Goal: Task Accomplishment & Management: Manage account settings

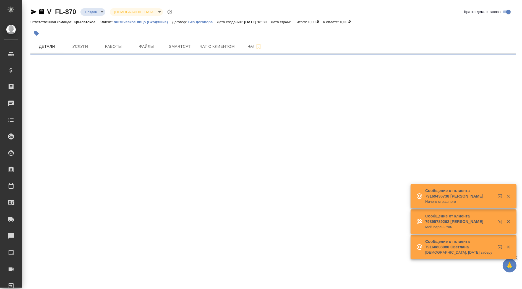
select select "RU"
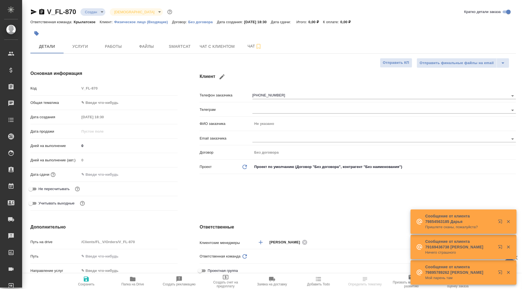
type input "Мосина Ирина"
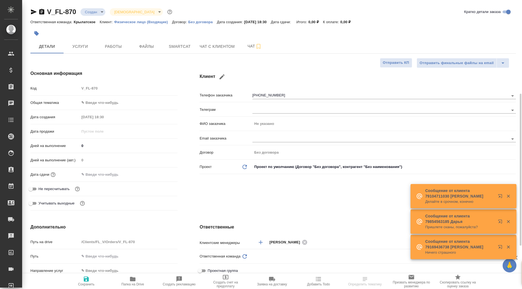
scroll to position [92, 0]
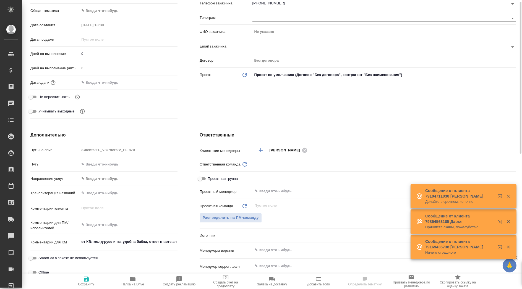
type textarea "x"
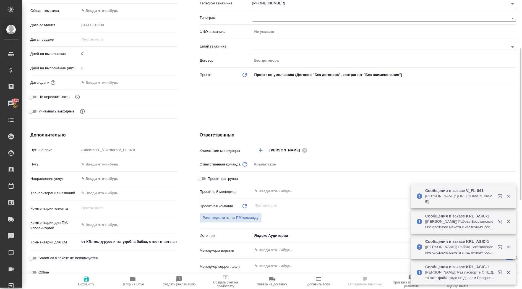
scroll to position [0, 0]
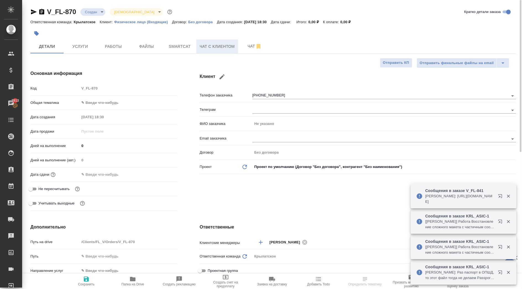
click at [205, 53] on button "Чат с клиентом" at bounding box center [217, 47] width 42 height 14
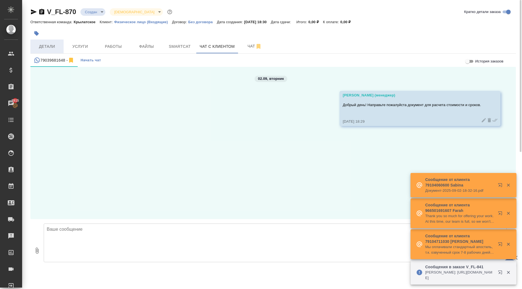
click at [48, 45] on span "Детали" at bounding box center [47, 46] width 27 height 7
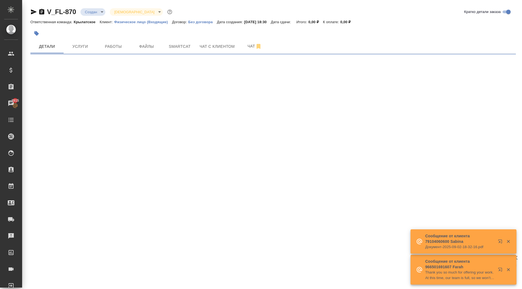
select select "RU"
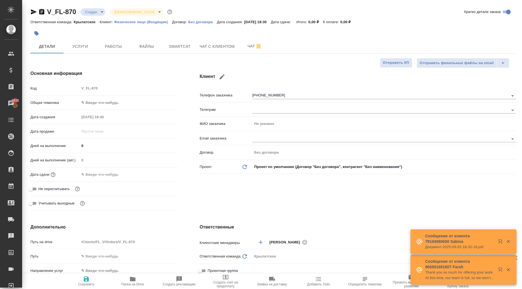
type textarea "x"
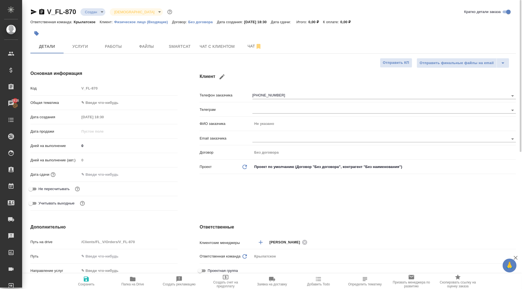
click at [36, 31] on icon "button" at bounding box center [37, 34] width 6 height 6
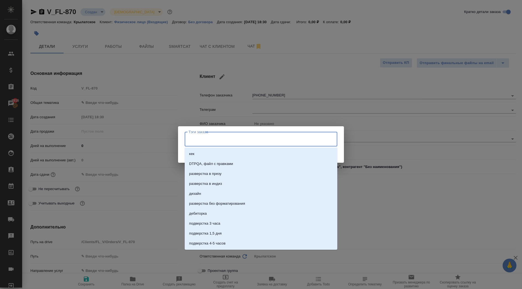
click at [212, 144] on input "Тэги заказа" at bounding box center [255, 138] width 137 height 9
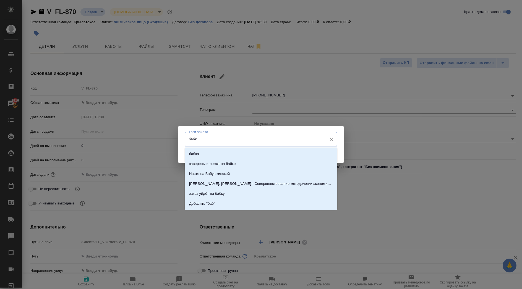
type input "бабку"
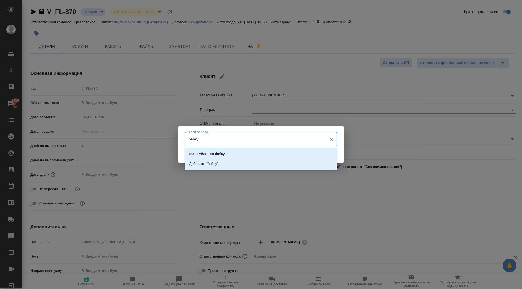
click at [232, 153] on li "заказ уйдёт на бабку" at bounding box center [261, 154] width 153 height 10
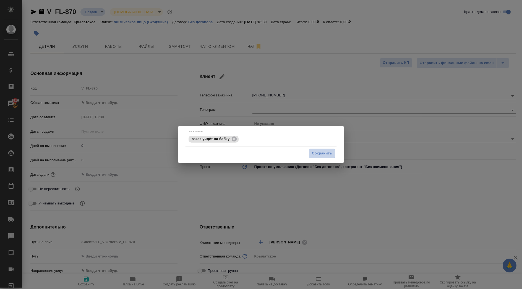
click at [332, 158] on button "Сохранить" at bounding box center [322, 154] width 26 height 10
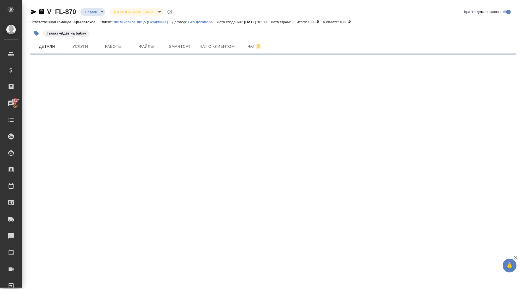
select select "RU"
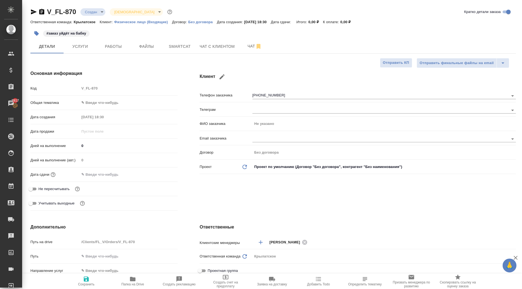
type textarea "x"
click at [126, 100] on body "🙏 .cls-1 fill:#fff; AWATERA Kasymov Timur Клиенты Спецификации Заказы 2917 Чаты…" at bounding box center [261, 144] width 522 height 289
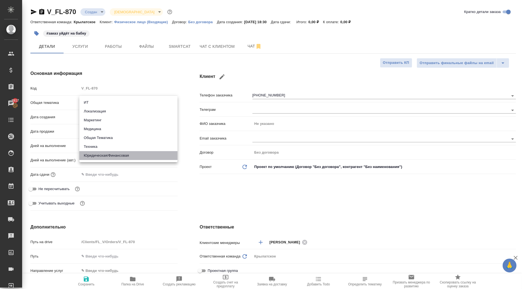
click at [128, 155] on li "Юридическая/Финансовая" at bounding box center [128, 155] width 98 height 9
type input "yr-fn"
type textarea "x"
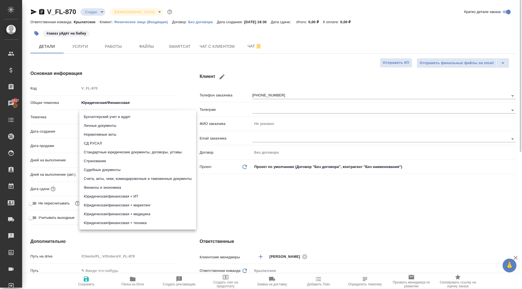
click at [107, 118] on body "🙏 .cls-1 fill:#fff; AWATERA Kasymov Timur Клиенты Спецификации Заказы 2917 Чаты…" at bounding box center [261, 144] width 522 height 289
click at [106, 128] on li "Личные документы" at bounding box center [137, 125] width 117 height 9
type textarea "x"
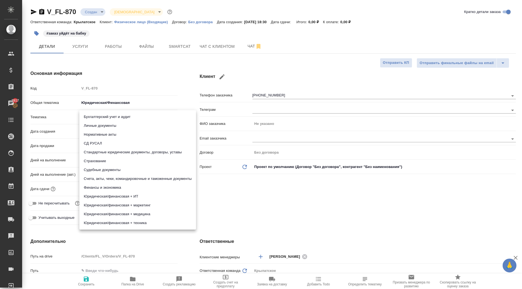
type input "5a8b8b956a9677013d343cfe"
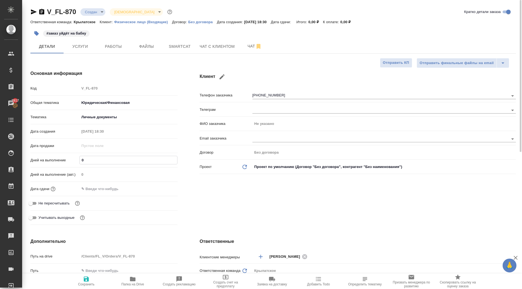
drag, startPoint x: 85, startPoint y: 161, endPoint x: 75, endPoint y: 159, distance: 10.9
click at [77, 160] on div "Дней на выполнение 0" at bounding box center [103, 160] width 147 height 10
type input "1"
type textarea "x"
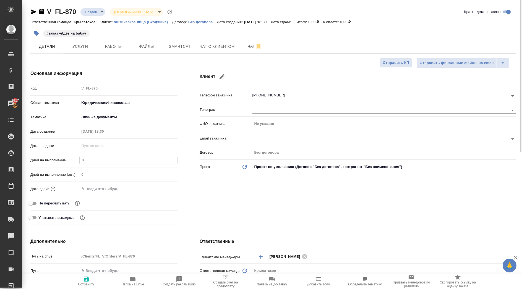
type textarea "x"
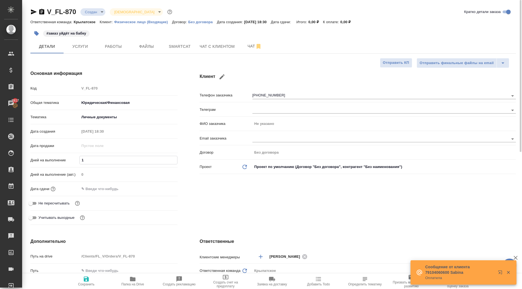
type input "1"
click at [105, 196] on div "Дата сдачи" at bounding box center [103, 191] width 147 height 14
click at [111, 190] on input "text" at bounding box center [103, 189] width 48 height 8
click at [160, 191] on icon "button" at bounding box center [161, 189] width 5 height 6
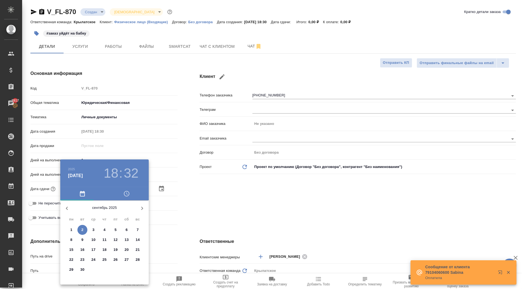
click at [90, 229] on span "3" at bounding box center [93, 230] width 10 height 6
type input "03.09.2025 18:32"
type textarea "x"
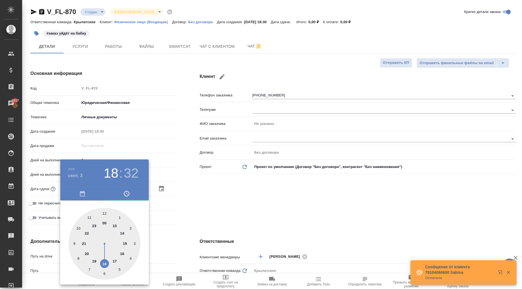
click at [105, 212] on div at bounding box center [105, 244] width 72 height 72
type input "03.09.2025 12:32"
type textarea "x"
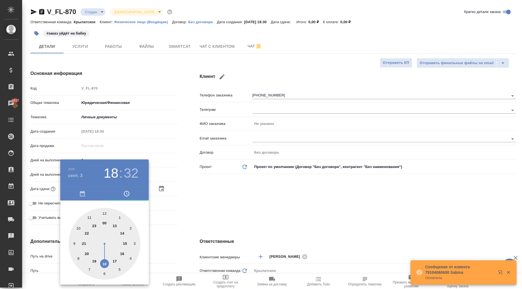
click at [105, 212] on div at bounding box center [105, 244] width 72 height 72
type input "03.09.2025 12:00"
type textarea "x"
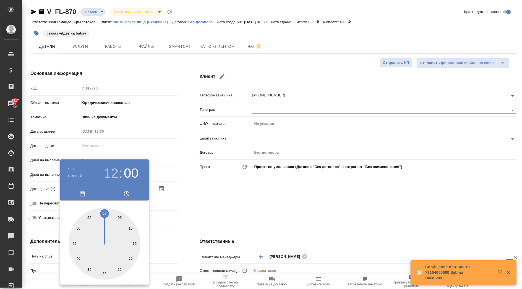
drag, startPoint x: 105, startPoint y: 212, endPoint x: 163, endPoint y: 225, distance: 59.5
click at [105, 212] on div at bounding box center [105, 244] width 72 height 72
type textarea "x"
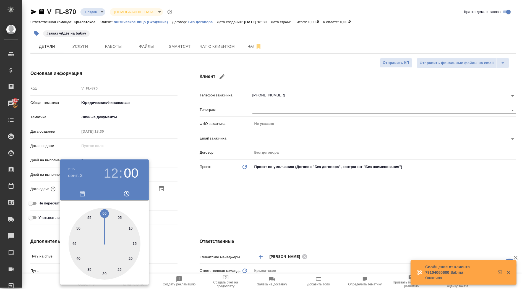
click at [217, 229] on div at bounding box center [261, 144] width 522 height 289
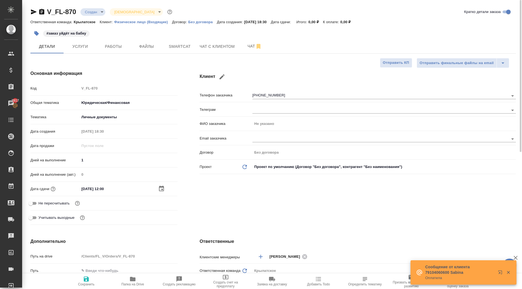
click at [40, 201] on span "Не пересчитывать" at bounding box center [53, 204] width 31 height 6
click at [40, 201] on input "Не пересчитывать" at bounding box center [31, 203] width 20 height 7
checkbox input "true"
type textarea "x"
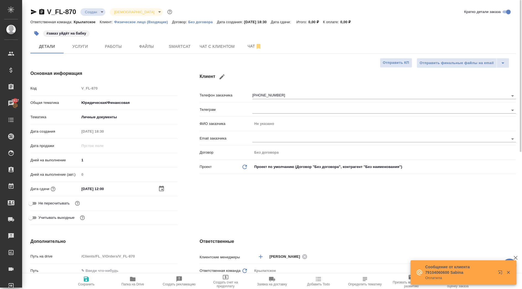
type textarea "x"
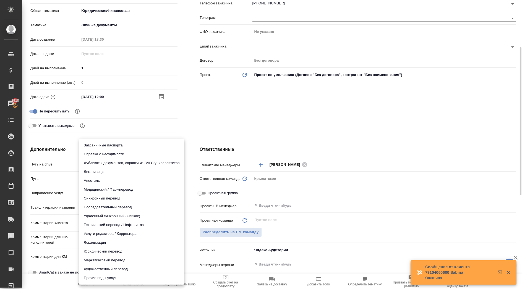
click at [110, 189] on body "🙏 .cls-1 fill:#fff; AWATERA Kasymov Timur Клиенты Спецификации Заказы 2918 Чаты…" at bounding box center [261, 144] width 522 height 289
click at [100, 252] on li "Юридический перевод" at bounding box center [131, 251] width 105 height 9
type input "legalTranslation"
type textarea "x"
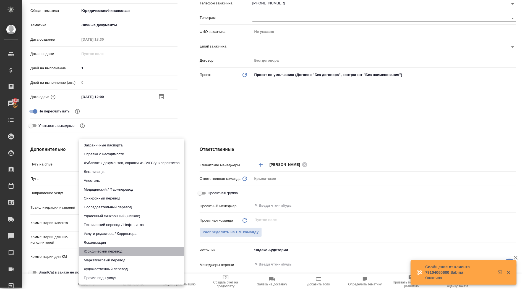
type textarea "x"
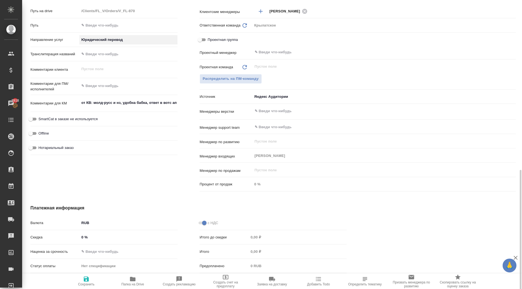
scroll to position [275, 0]
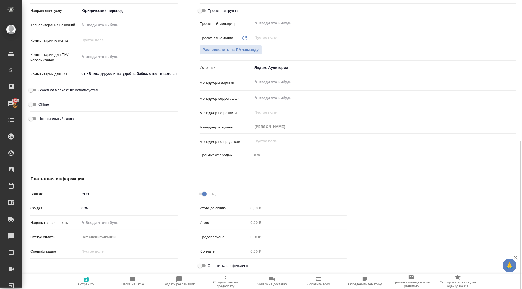
click at [212, 264] on span "Оплатить, как физ.лицо" at bounding box center [228, 266] width 41 height 6
click at [210, 264] on input "Оплатить, как физ.лицо" at bounding box center [200, 266] width 20 height 7
checkbox input "true"
type textarea "x"
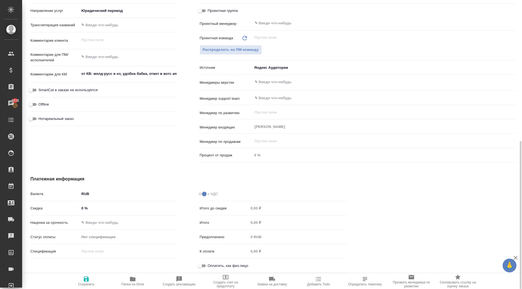
type textarea "x"
click at [82, 274] on button "Сохранить" at bounding box center [86, 281] width 46 height 15
type textarea "x"
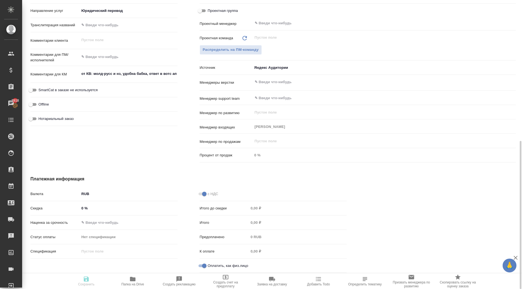
type textarea "x"
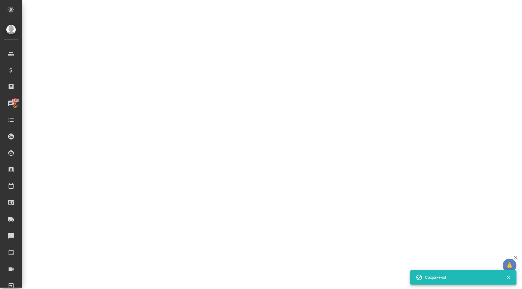
select select "RU"
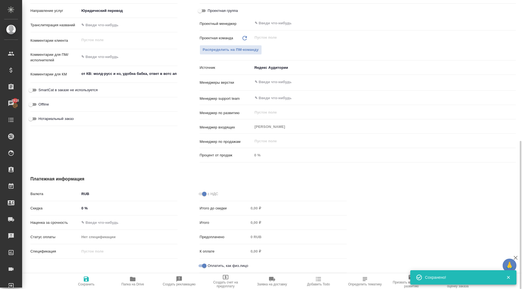
type textarea "x"
click at [61, 118] on span "Нотариальный заказ" at bounding box center [55, 119] width 35 height 6
click at [41, 118] on input "Нотариальный заказ" at bounding box center [31, 119] width 20 height 7
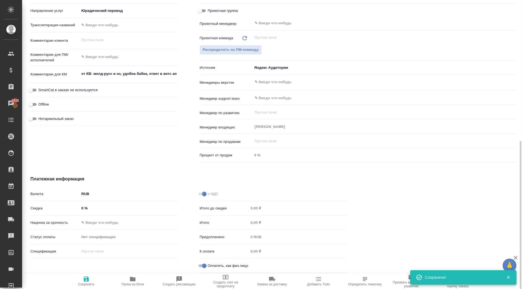
checkbox input "true"
type textarea "x"
click at [87, 275] on button "Сохранить" at bounding box center [86, 281] width 46 height 15
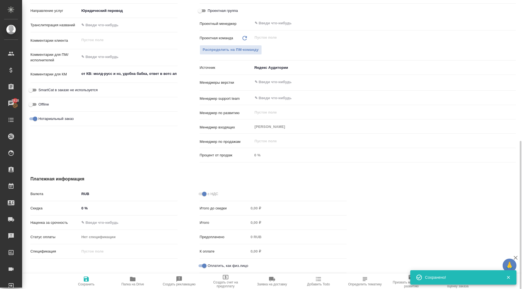
type textarea "x"
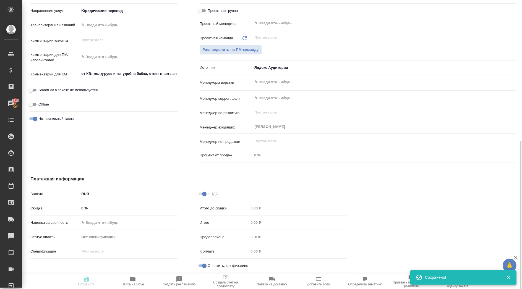
type textarea "x"
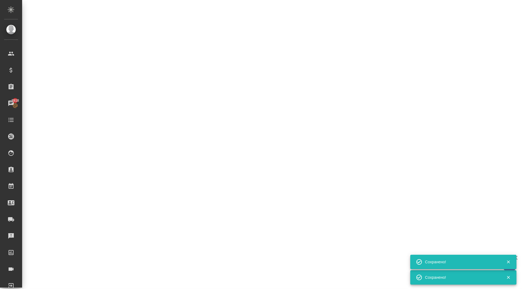
select select "RU"
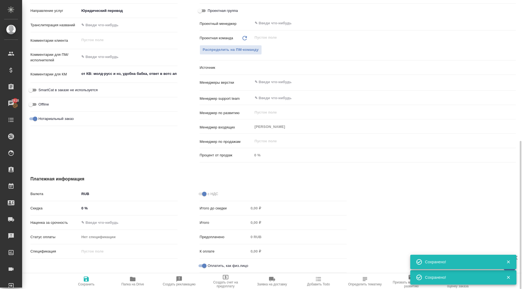
type textarea "x"
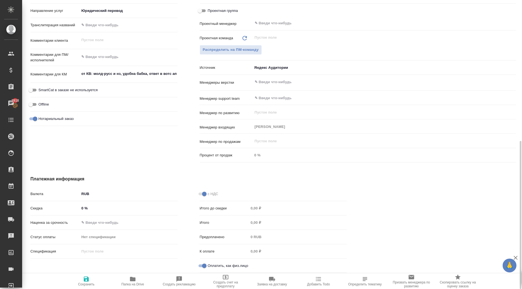
type textarea "x"
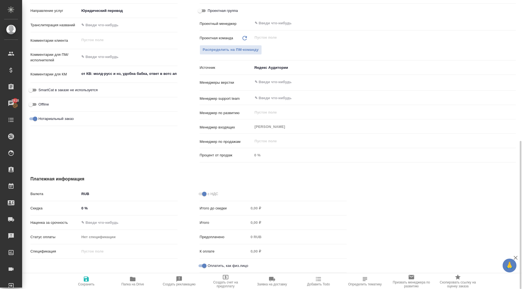
type textarea "x"
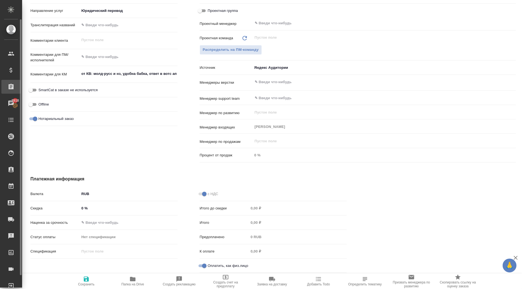
type textarea "x"
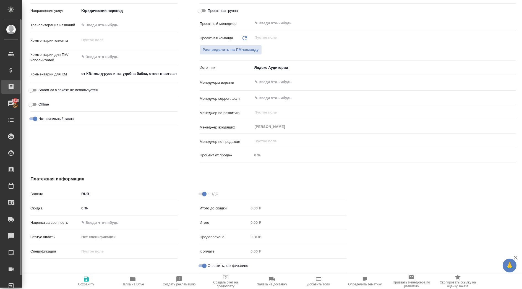
type textarea "x"
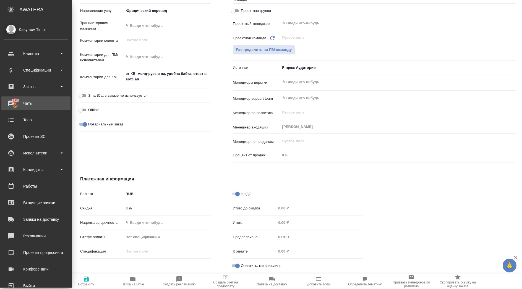
type textarea "x"
click at [45, 87] on div "Заказы" at bounding box center [36, 87] width 64 height 8
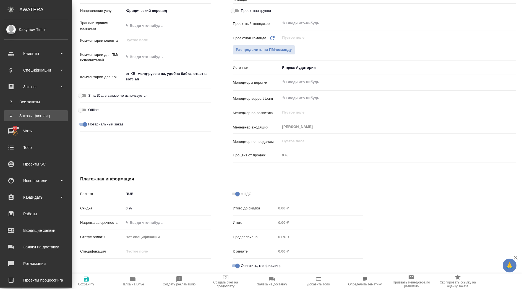
type textarea "x"
click at [40, 111] on link "Ф Заказы физ. лиц" at bounding box center [36, 115] width 64 height 11
type textarea "x"
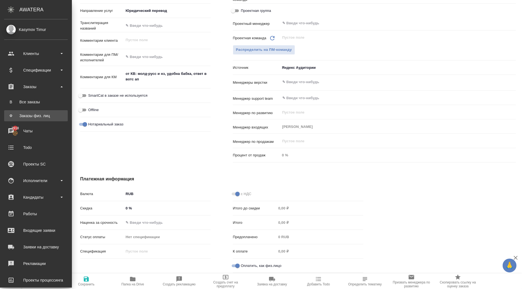
type textarea "x"
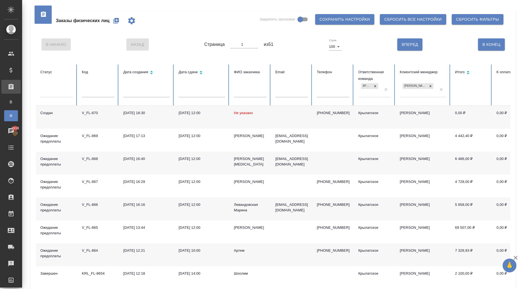
click at [249, 160] on div "Linnik, Nikita" at bounding box center [250, 161] width 33 height 11
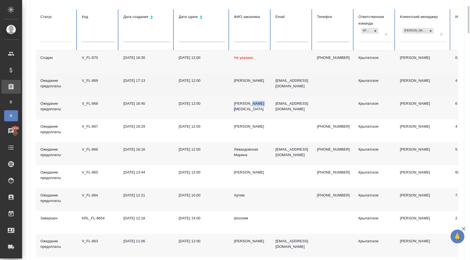
scroll to position [83, 0]
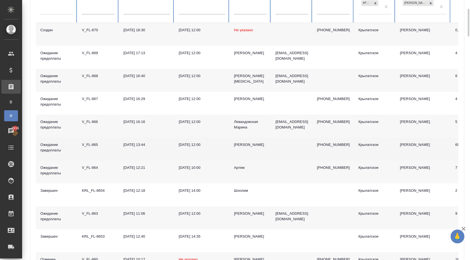
click at [246, 148] on div "Александр" at bounding box center [250, 145] width 33 height 6
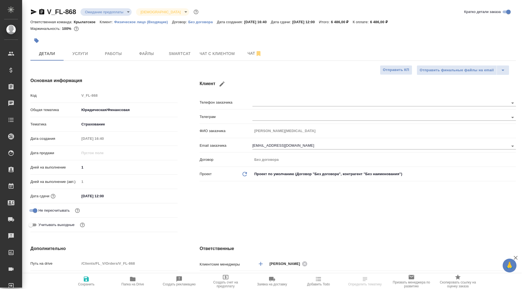
select select "RU"
click at [203, 50] on span "Чат с клиентом" at bounding box center [217, 53] width 35 height 7
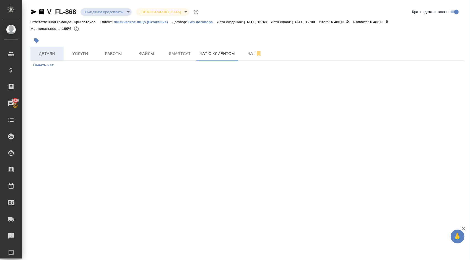
click at [53, 47] on button "Детали" at bounding box center [46, 54] width 33 height 14
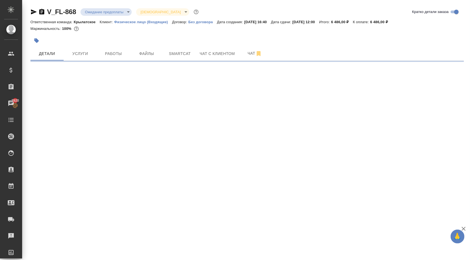
select select "RU"
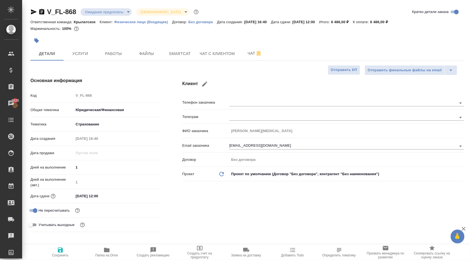
type textarea "x"
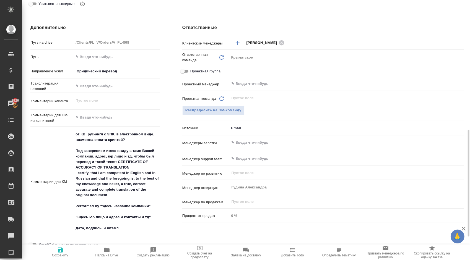
scroll to position [276, 0]
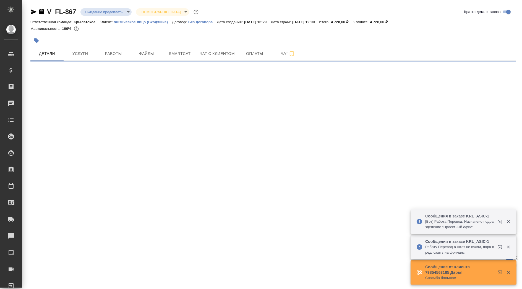
select select "RU"
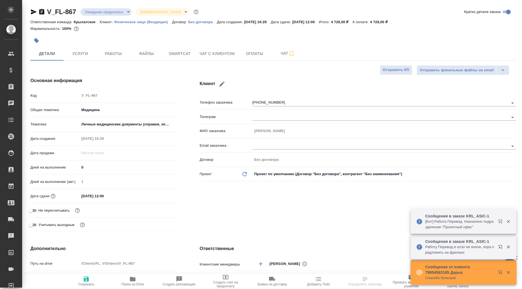
type textarea "x"
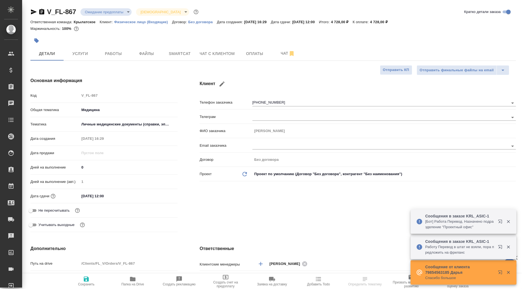
type textarea "x"
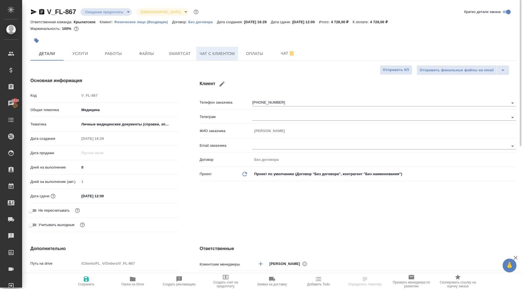
click at [233, 54] on span "Чат с клиентом" at bounding box center [217, 53] width 35 height 7
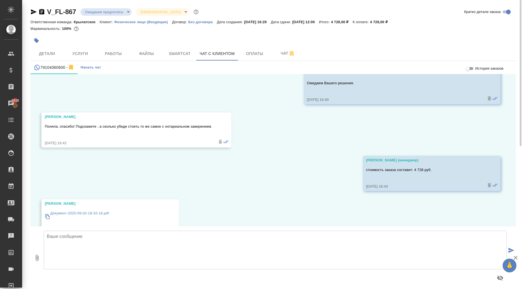
scroll to position [506, 0]
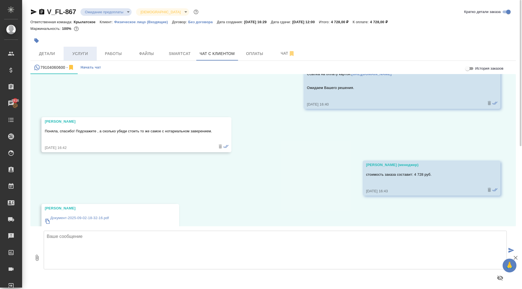
click at [82, 53] on span "Услуги" at bounding box center [80, 53] width 27 height 7
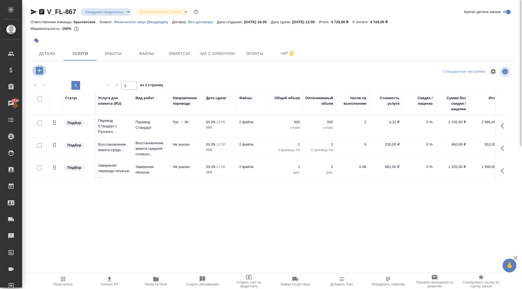
click at [40, 70] on icon "button" at bounding box center [39, 70] width 7 height 7
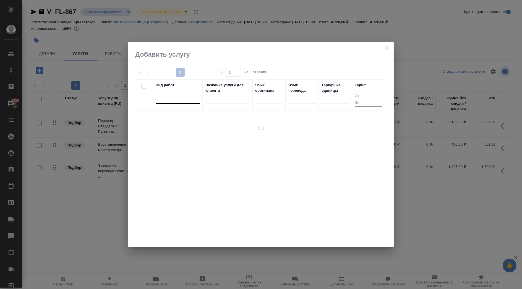
click at [176, 99] on div at bounding box center [178, 98] width 44 height 8
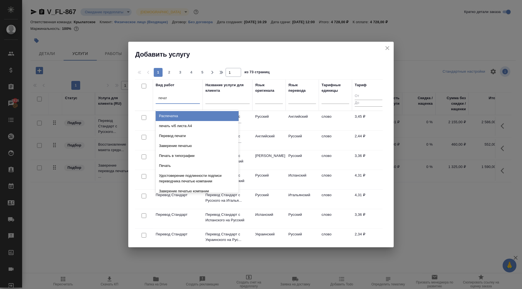
type input "печать"
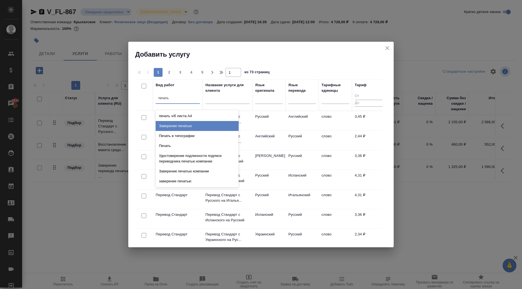
click at [197, 124] on div "Заверение печатью" at bounding box center [197, 126] width 83 height 10
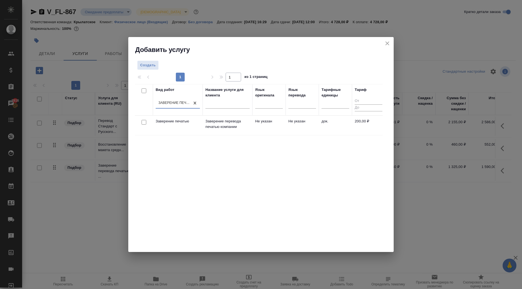
click at [386, 43] on icon "close" at bounding box center [387, 43] width 4 height 4
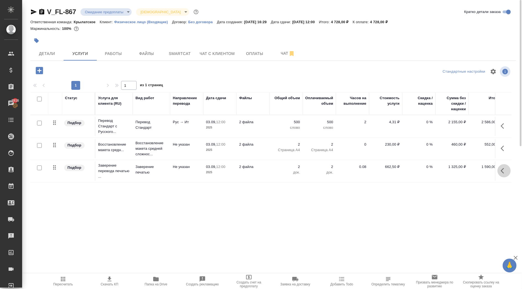
click at [501, 173] on icon "button" at bounding box center [504, 171] width 7 height 7
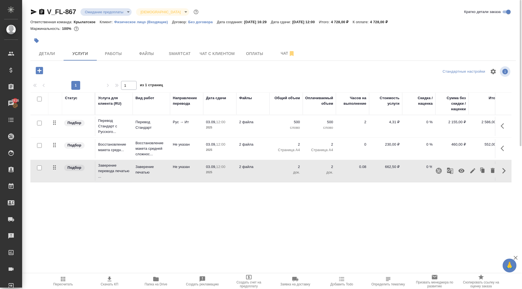
click at [474, 170] on icon "button" at bounding box center [472, 170] width 5 height 5
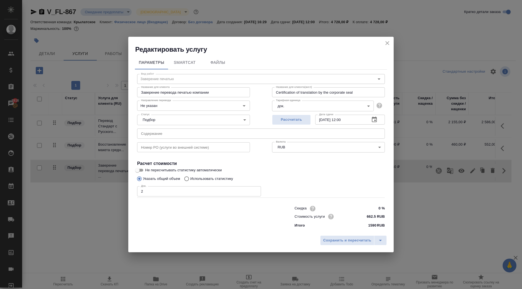
click at [371, 216] on input "662.5 RUB" at bounding box center [374, 217] width 21 height 8
click at [371, 216] on input "662.5 RUB" at bounding box center [374, 217] width 20 height 8
type input "200 RUB"
click at [356, 239] on span "Сохранить и пересчитать" at bounding box center [347, 241] width 48 height 6
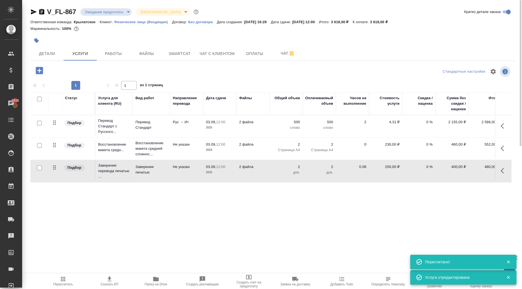
click at [212, 46] on div at bounding box center [192, 41] width 324 height 12
click at [212, 48] on button "Чат с клиентом" at bounding box center [217, 54] width 42 height 14
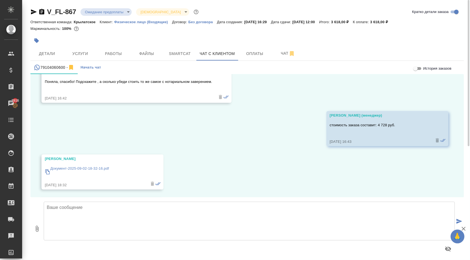
scroll to position [565, 0]
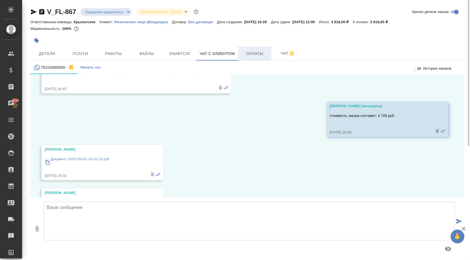
click at [251, 49] on button "Оплаты" at bounding box center [254, 54] width 33 height 14
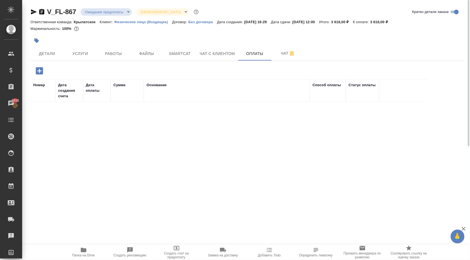
click at [40, 74] on icon "button" at bounding box center [39, 70] width 7 height 7
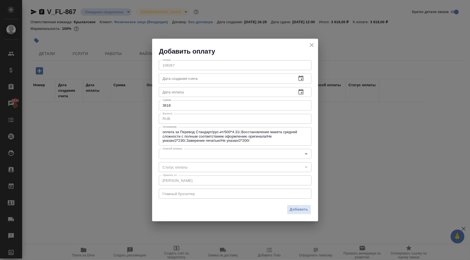
click at [178, 159] on div "Номер 109267 Номер Дата создания счета Дата создания счета Дата оплаты Дата опл…" at bounding box center [235, 129] width 166 height 147
click at [174, 153] on body "🙏 .cls-1 fill:#fff; AWATERA Kasymov Timur Клиенты Спецификации Заказы 2916 Чаты…" at bounding box center [235, 130] width 470 height 260
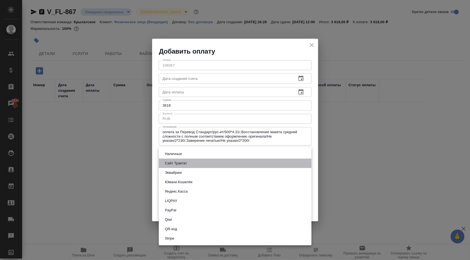
click at [178, 164] on button "Сайт Трактат" at bounding box center [175, 163] width 25 height 6
type input "site-traktat"
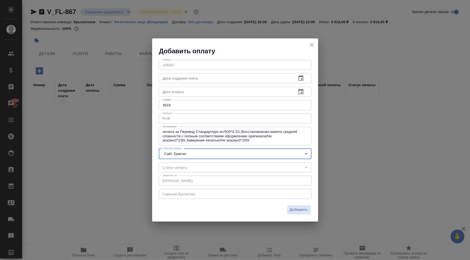
click at [309, 210] on button "Добавить" at bounding box center [299, 210] width 24 height 10
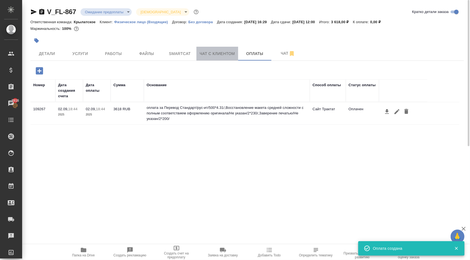
click at [197, 52] on button "Чат с клиентом" at bounding box center [217, 54] width 42 height 14
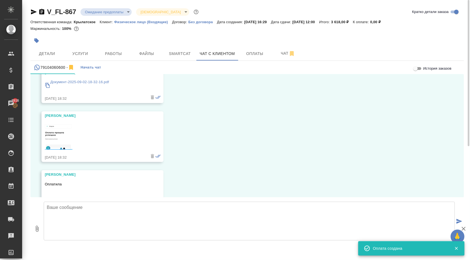
scroll to position [658, 0]
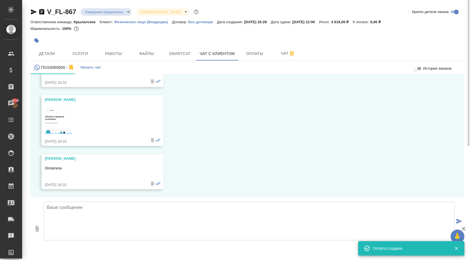
click at [72, 217] on textarea at bounding box center [249, 221] width 411 height 39
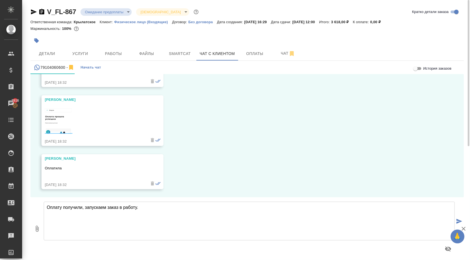
type textarea "Оплату получили, запускаем заказ в работу."
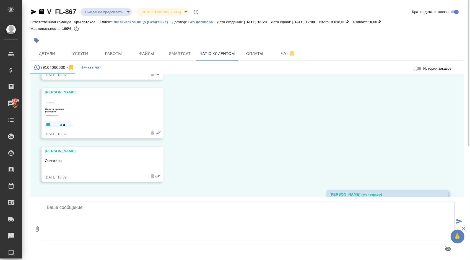
scroll to position [701, 0]
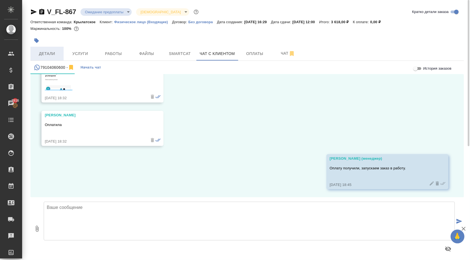
click at [53, 53] on span "Детали" at bounding box center [47, 53] width 27 height 7
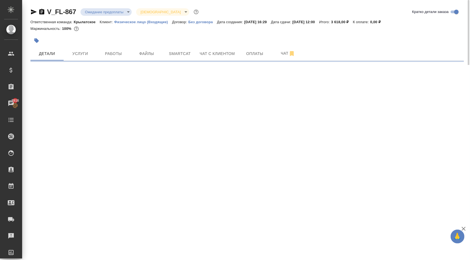
select select "RU"
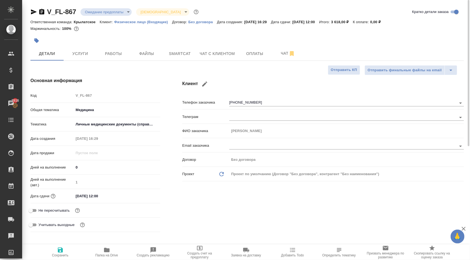
type textarea "x"
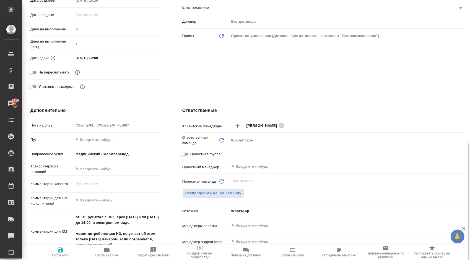
scroll to position [221, 0]
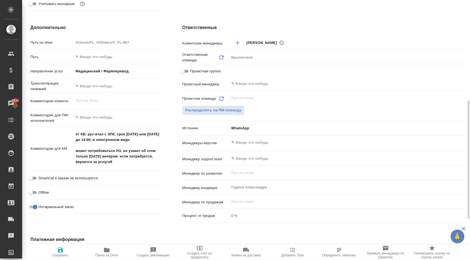
type textarea "x"
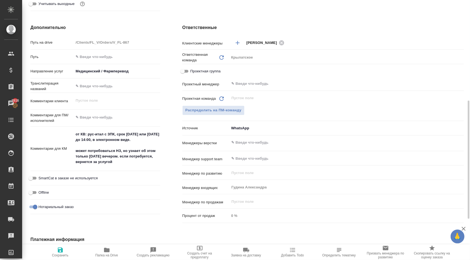
type textarea "x"
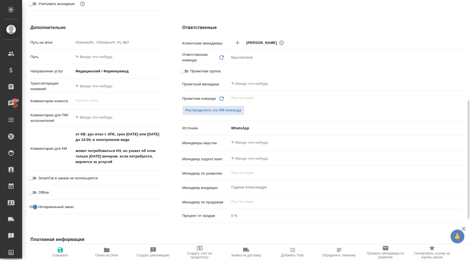
type textarea "x"
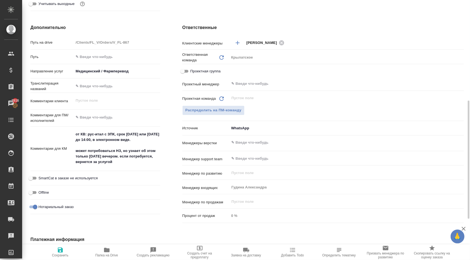
type textarea "x"
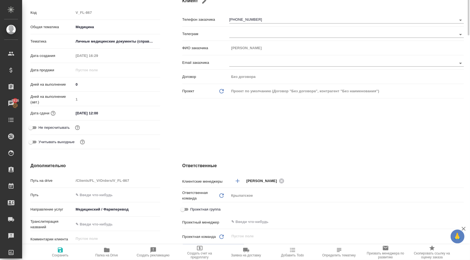
scroll to position [0, 0]
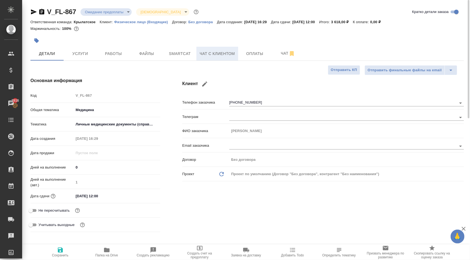
click at [220, 54] on span "Чат с клиентом" at bounding box center [217, 53] width 35 height 7
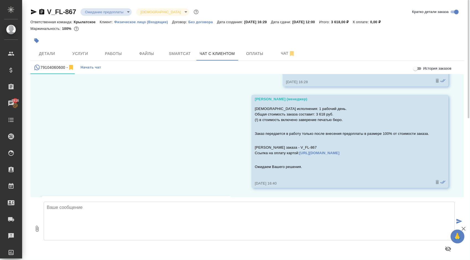
scroll to position [425, 0]
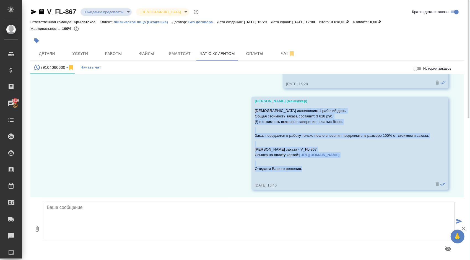
drag, startPoint x: 251, startPoint y: 111, endPoint x: 318, endPoint y: 170, distance: 89.8
click at [318, 170] on div "Срок исполнения: 1 рабочий день. Общая стоимость заказа составит: 3 618 руб. (!…" at bounding box center [342, 143] width 174 height 73
copy div "Срок исполнения: 1 рабочий день. Общая стоимость заказа составит: 3 618 руб. (!…"
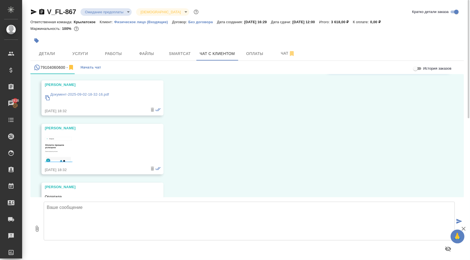
scroll to position [701, 0]
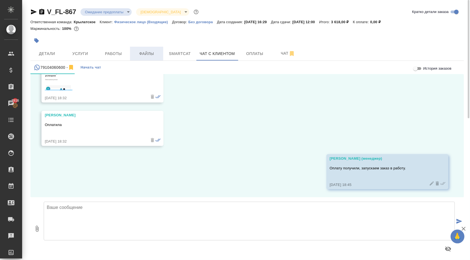
click at [142, 54] on span "Файлы" at bounding box center [146, 53] width 27 height 7
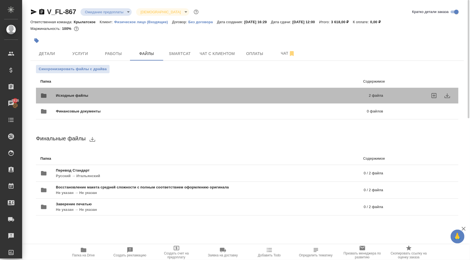
click at [98, 86] on div "Исходные файлы 2 файла" at bounding box center [212, 96] width 354 height 24
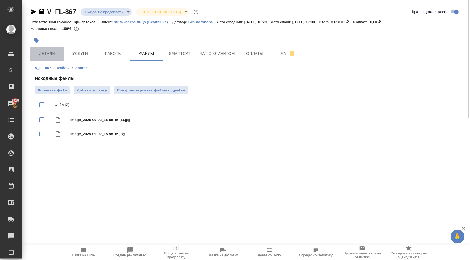
click at [52, 51] on span "Детали" at bounding box center [47, 53] width 27 height 7
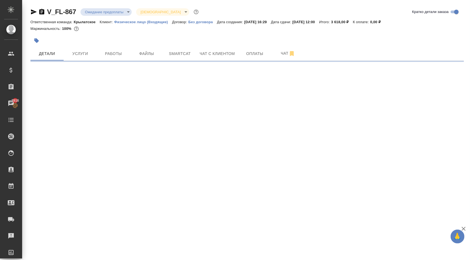
select select "RU"
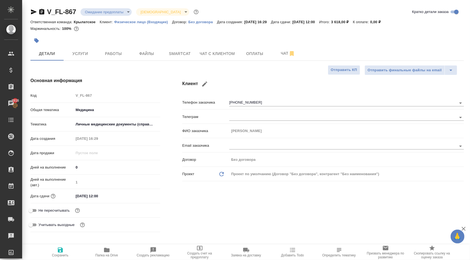
type textarea "x"
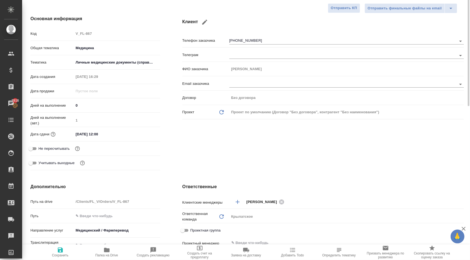
scroll to position [34, 0]
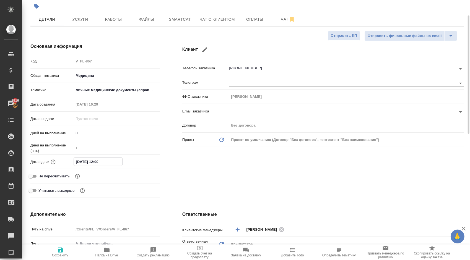
click at [106, 158] on input "03.09.2025 12:00" at bounding box center [98, 162] width 48 height 8
drag, startPoint x: 109, startPoint y: 162, endPoint x: 97, endPoint y: 166, distance: 12.6
click at [97, 166] on div "Дата сдачи 03.09.2025 12:00" at bounding box center [95, 164] width 130 height 14
click at [118, 168] on div "Дата сдачи 03.09.2025 12:00" at bounding box center [95, 164] width 130 height 14
click at [205, 46] on icon "button" at bounding box center [204, 49] width 7 height 7
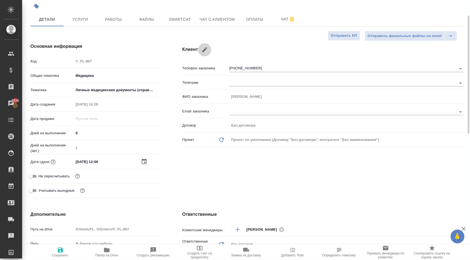
type input "Sabina"
type input "+7 910 406 06 00"
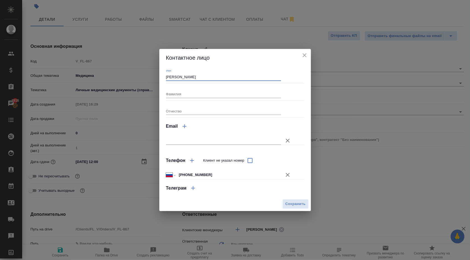
drag, startPoint x: 197, startPoint y: 74, endPoint x: 149, endPoint y: 71, distance: 47.9
click at [150, 71] on div "Контактное лицо Имя Sabina Фамилия Отчество Email Телефон Клиент не указал номе…" at bounding box center [235, 130] width 470 height 260
type input "Сабина"
click at [302, 204] on span "Сохранить" at bounding box center [295, 204] width 20 height 6
type input "Сабина"
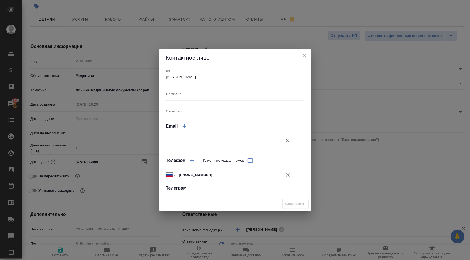
type textarea "x"
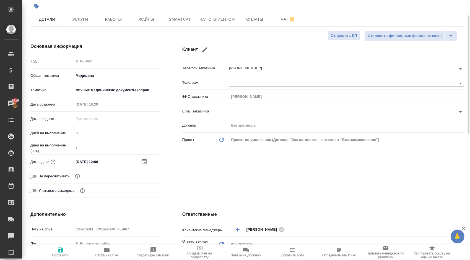
scroll to position [62, 0]
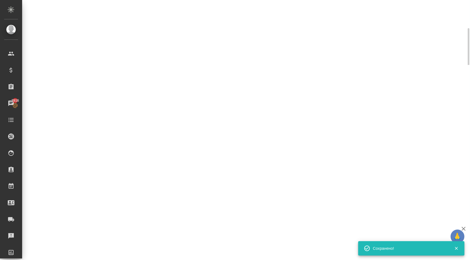
select select "RU"
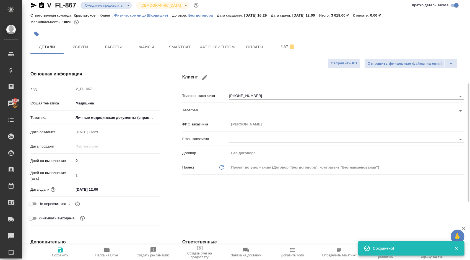
scroll to position [0, 0]
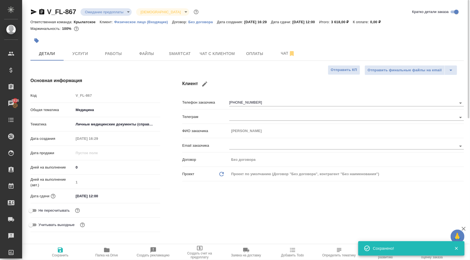
type textarea "x"
click at [120, 46] on div at bounding box center [174, 41] width 289 height 12
click at [118, 51] on span "Работы" at bounding box center [113, 53] width 27 height 7
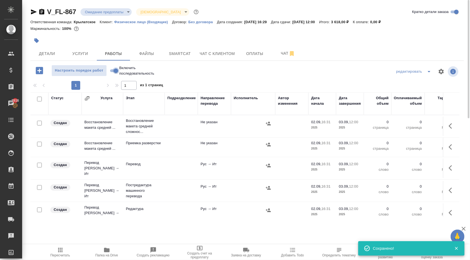
click at [116, 69] on input "Включить последовательность" at bounding box center [116, 70] width 20 height 7
checkbox input "true"
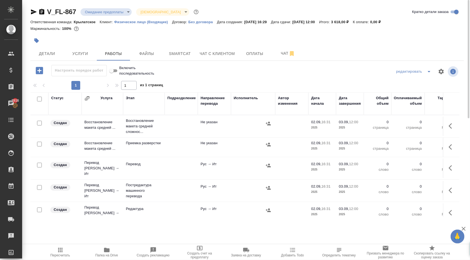
click at [41, 98] on input "checkbox" at bounding box center [39, 99] width 5 height 5
checkbox input "true"
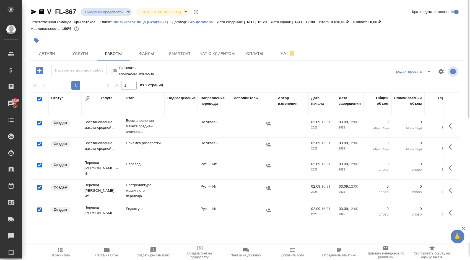
checkbox input "true"
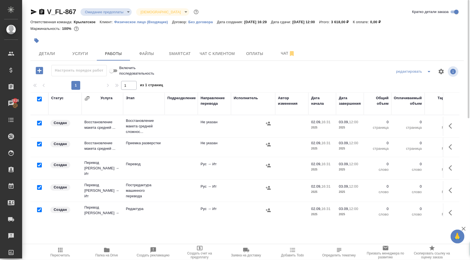
checkbox input "true"
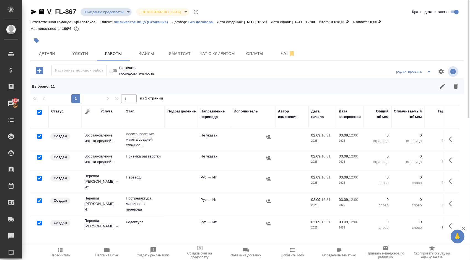
click at [39, 136] on input "checkbox" at bounding box center [39, 136] width 5 height 5
checkbox input "false"
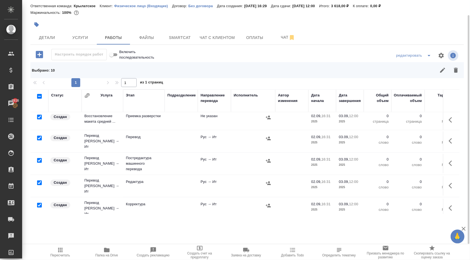
scroll to position [28, 0]
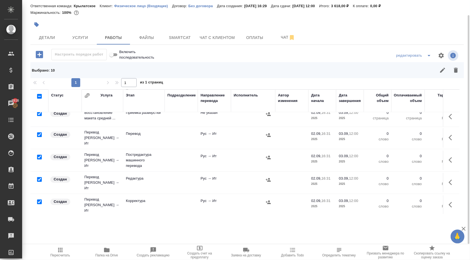
click at [40, 132] on input "checkbox" at bounding box center [39, 134] width 5 height 5
checkbox input "false"
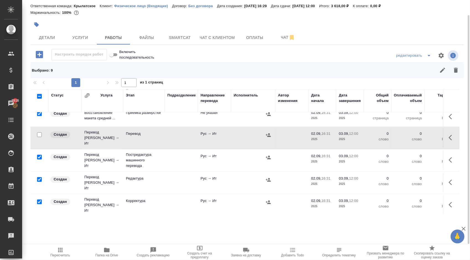
click at [38, 155] on input "checkbox" at bounding box center [39, 157] width 5 height 5
checkbox input "false"
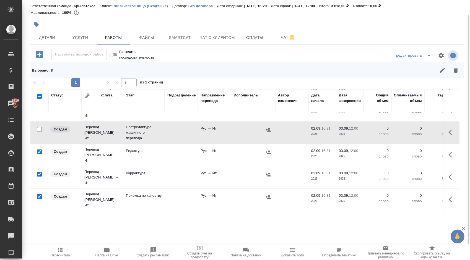
scroll to position [83, 0]
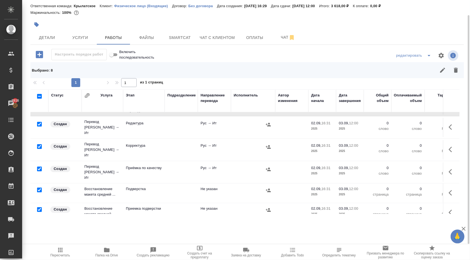
click at [39, 167] on input "checkbox" at bounding box center [39, 169] width 5 height 5
checkbox input "false"
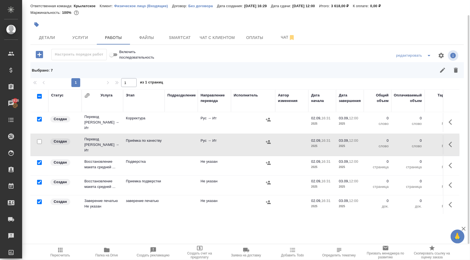
scroll to position [123, 0]
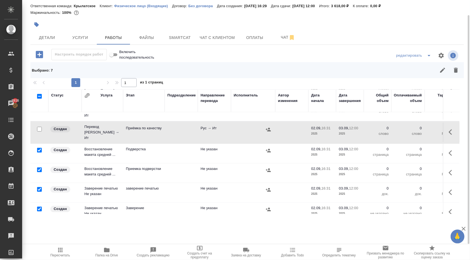
click at [460, 72] on button "button" at bounding box center [455, 70] width 13 height 13
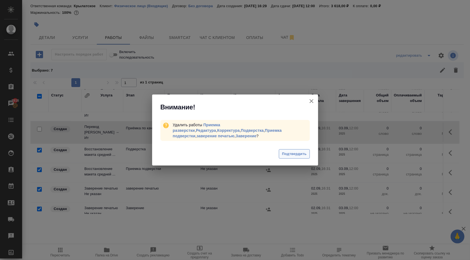
click at [296, 152] on span "Подтвердить" at bounding box center [294, 154] width 25 height 6
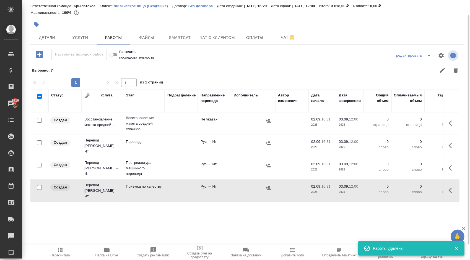
scroll to position [0, 0]
click at [36, 24] on icon "button" at bounding box center [36, 24] width 5 height 5
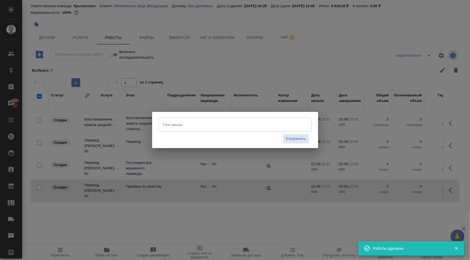
click at [192, 123] on input "Тэги заказа" at bounding box center [229, 124] width 137 height 9
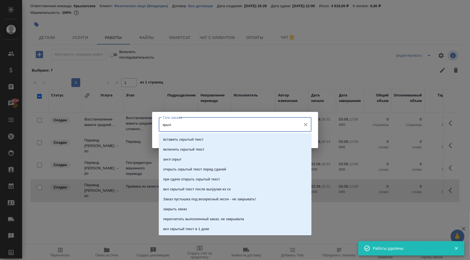
type input "крыле"
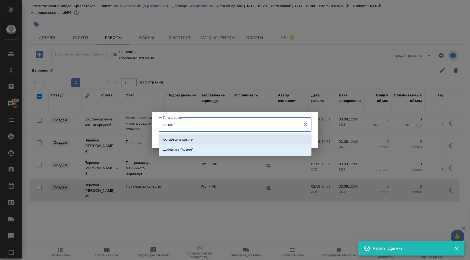
click at [198, 136] on li "остаётся в крыле" at bounding box center [235, 140] width 153 height 10
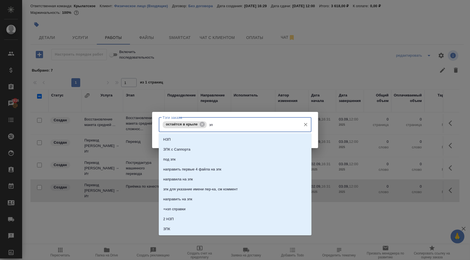
type input "зпк"
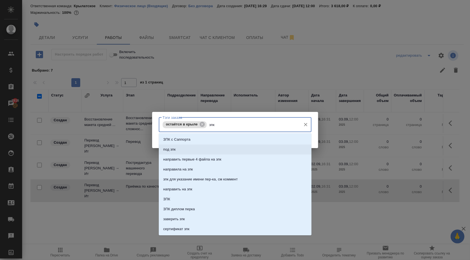
click at [213, 146] on li "под зпк" at bounding box center [235, 150] width 153 height 10
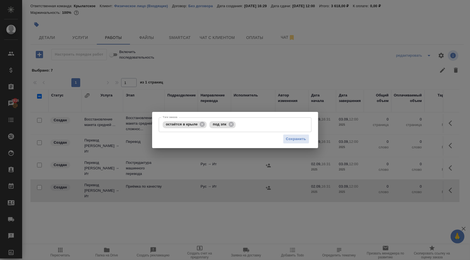
click at [281, 139] on div "Сохранить" at bounding box center [235, 139] width 153 height 14
click at [287, 139] on span "Сохранить" at bounding box center [296, 139] width 20 height 6
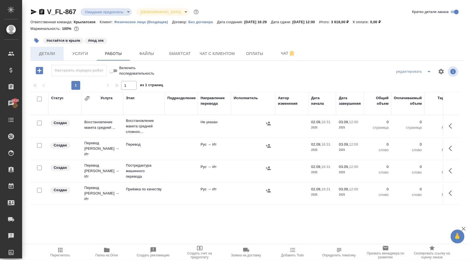
click at [45, 57] on span "Детали" at bounding box center [47, 53] width 27 height 7
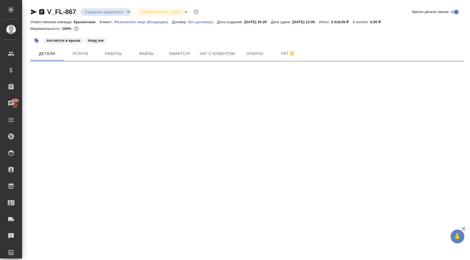
select select "RU"
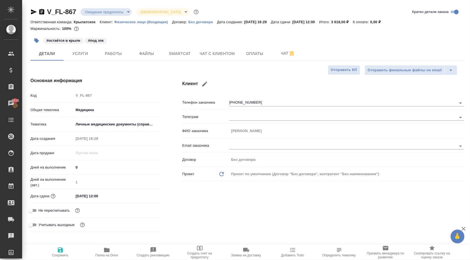
type textarea "x"
click at [98, 13] on body "🙏 .cls-1 fill:#fff; AWATERA Kasymov Timur Клиенты Спецификации Заказы 2916 Чаты…" at bounding box center [235, 130] width 470 height 260
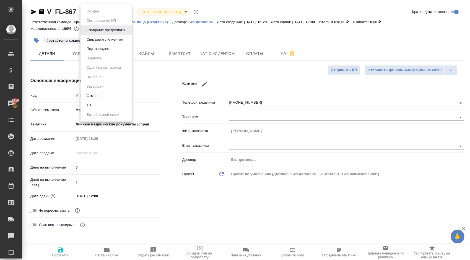
click at [154, 73] on div at bounding box center [235, 130] width 470 height 260
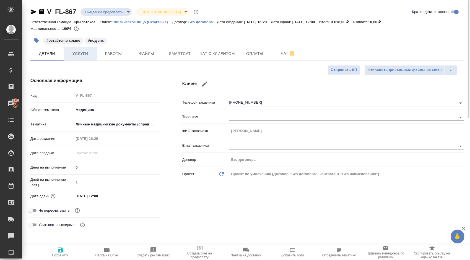
click at [90, 55] on span "Услуги" at bounding box center [80, 53] width 27 height 7
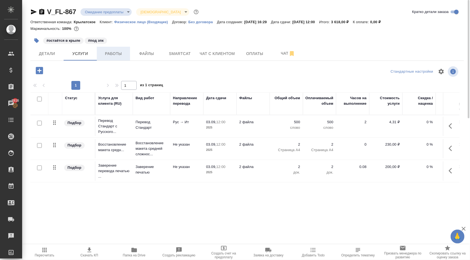
click at [113, 55] on span "Работы" at bounding box center [113, 53] width 27 height 7
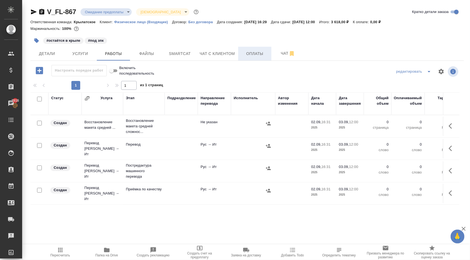
click at [254, 53] on span "Оплаты" at bounding box center [254, 53] width 27 height 7
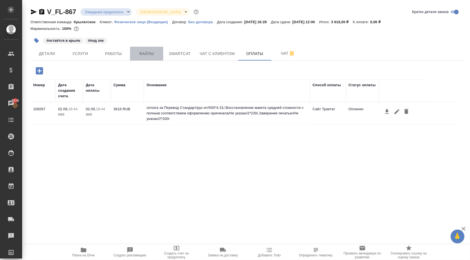
click at [150, 53] on span "Файлы" at bounding box center [146, 53] width 27 height 7
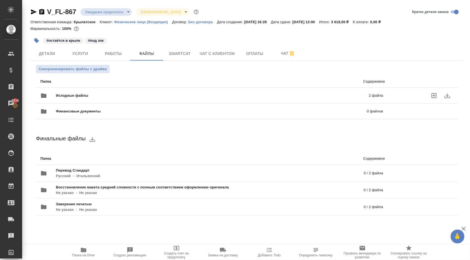
drag, startPoint x: 81, startPoint y: 91, endPoint x: 78, endPoint y: 92, distance: 3.1
click at [78, 92] on div "Исходные файлы 2 файла" at bounding box center [211, 95] width 343 height 13
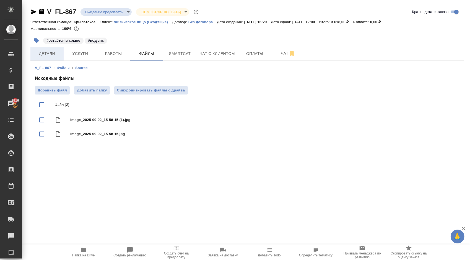
click at [57, 56] on span "Детали" at bounding box center [47, 53] width 27 height 7
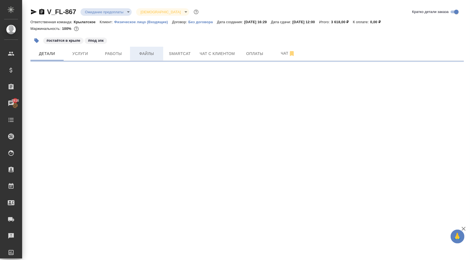
click at [140, 50] on button "Файлы" at bounding box center [146, 54] width 33 height 14
select select "RU"
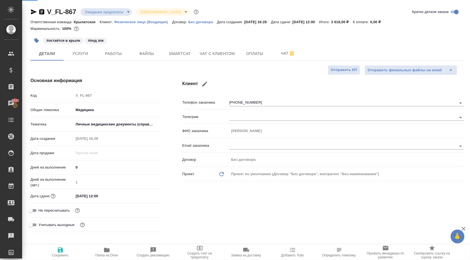
type textarea "x"
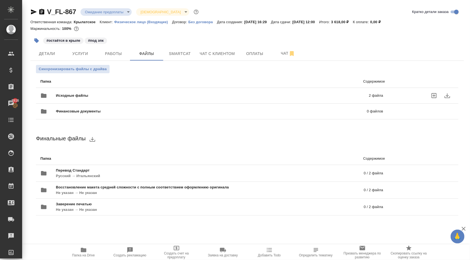
click at [97, 93] on span "Исходные файлы" at bounding box center [142, 96] width 173 height 6
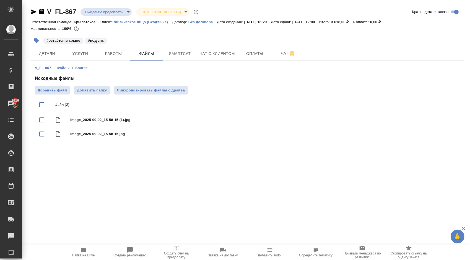
click at [87, 248] on span "Папка на Drive" at bounding box center [84, 252] width 40 height 11
click at [121, 53] on span "Работы" at bounding box center [113, 53] width 27 height 7
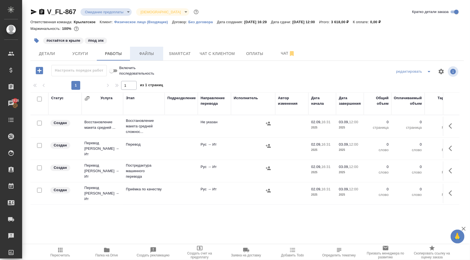
click at [147, 51] on span "Файлы" at bounding box center [146, 53] width 27 height 7
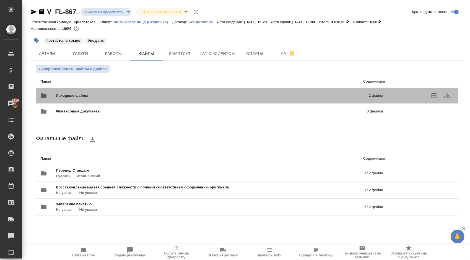
click at [113, 93] on span "Исходные файлы" at bounding box center [142, 96] width 173 height 6
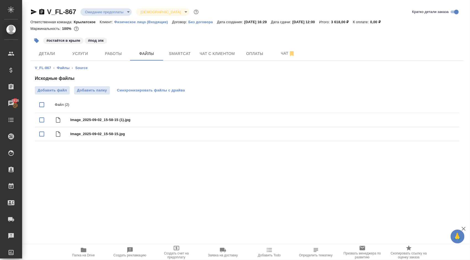
click at [154, 89] on span "Синхронизировать файлы с драйва" at bounding box center [151, 91] width 68 height 6
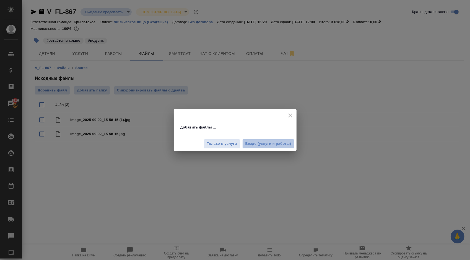
click at [253, 143] on span "Везде (услуги и работы)" at bounding box center [268, 144] width 46 height 6
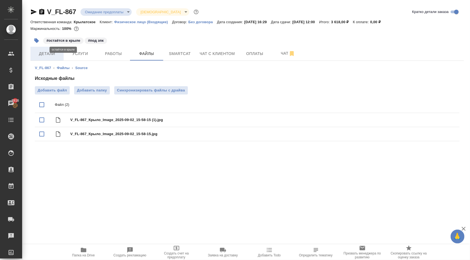
click at [42, 51] on span "Детали" at bounding box center [47, 53] width 27 height 7
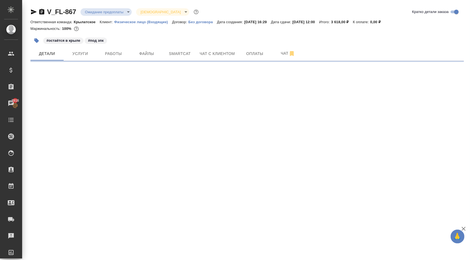
select select "RU"
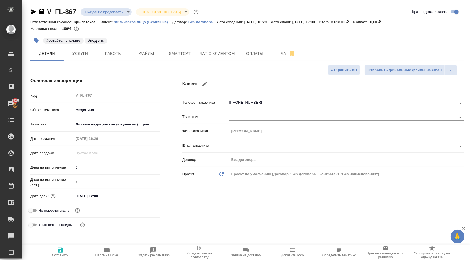
type textarea "x"
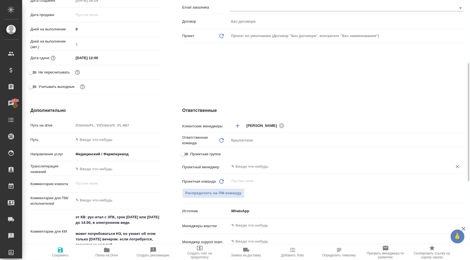
click at [251, 166] on input "text" at bounding box center [337, 166] width 213 height 7
type textarea "x"
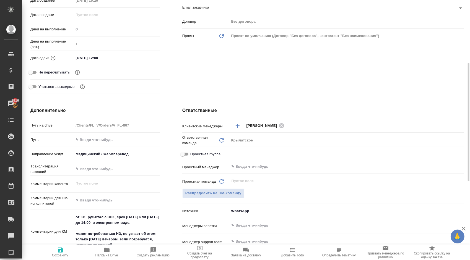
type textarea "x"
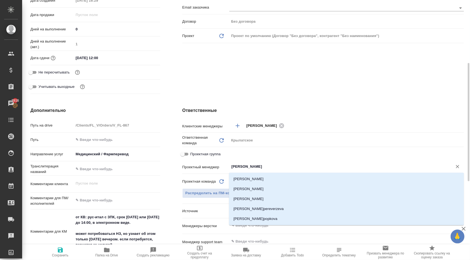
type input "А"
type textarea "x"
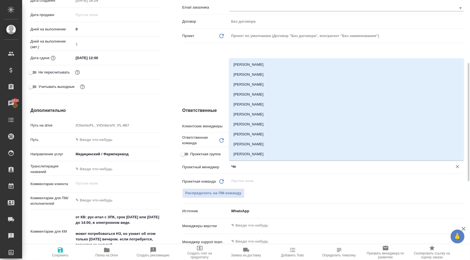
type input "Ч"
type textarea "x"
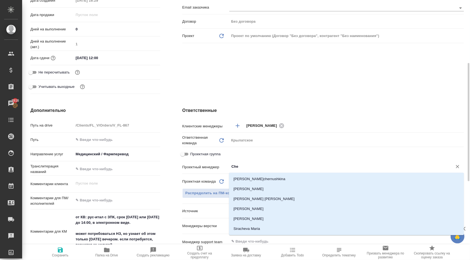
type input "Cher"
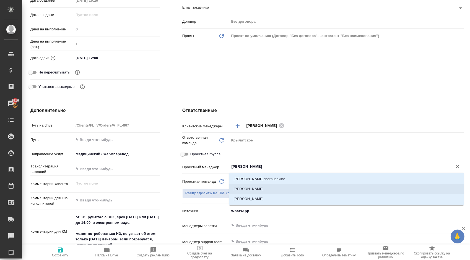
click at [265, 190] on li "Chernova Anna" at bounding box center [346, 189] width 235 height 10
type textarea "x"
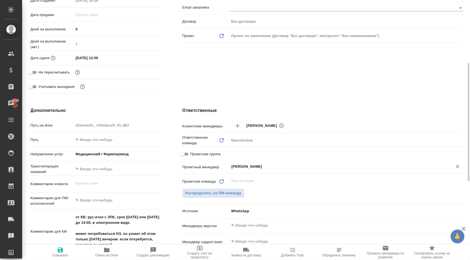
type input "Chernova Anna"
click at [64, 249] on span "Сохранить" at bounding box center [60, 252] width 40 height 11
type textarea "x"
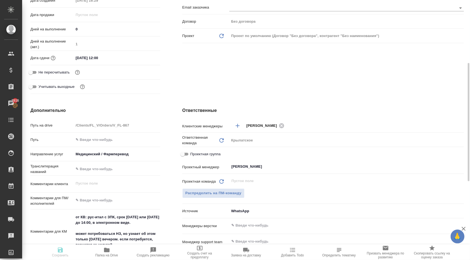
type textarea "x"
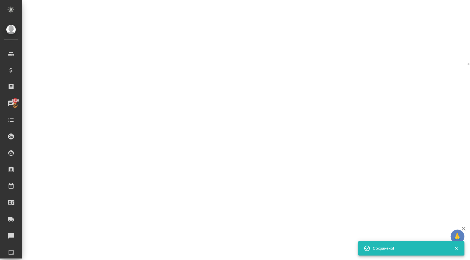
select select "RU"
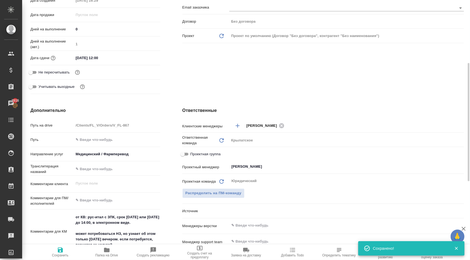
type textarea "x"
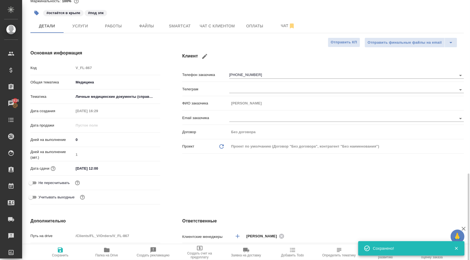
scroll to position [0, 0]
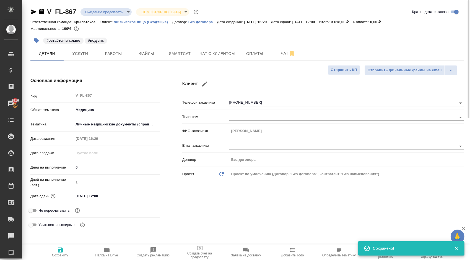
click at [126, 12] on body "🙏 .cls-1 fill:#fff; AWATERA Kasymov Timur Клиенты Спецификации Заказы 2916 Чаты…" at bounding box center [235, 130] width 470 height 260
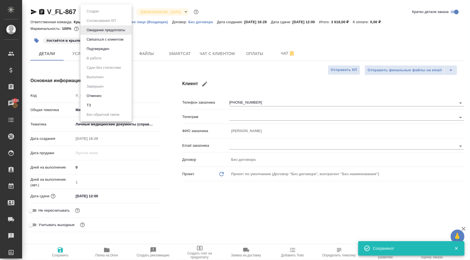
click at [96, 51] on button "Подтвержден" at bounding box center [98, 49] width 26 height 6
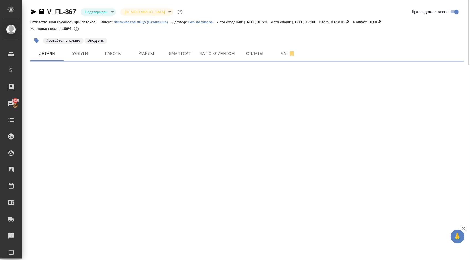
select select "RU"
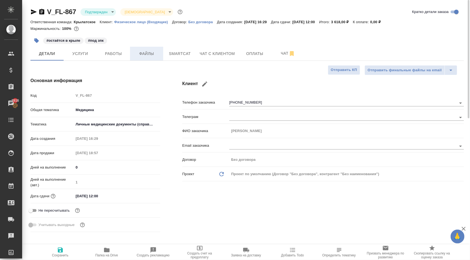
type textarea "x"
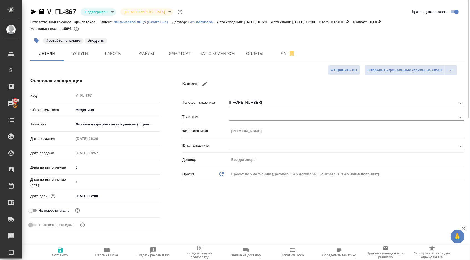
type textarea "x"
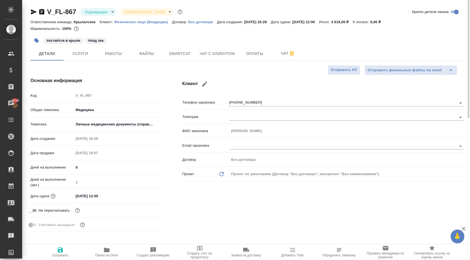
click at [36, 9] on icon "button" at bounding box center [33, 12] width 7 height 7
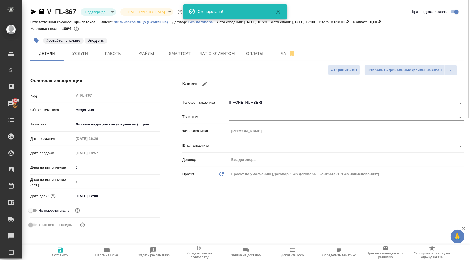
type textarea "x"
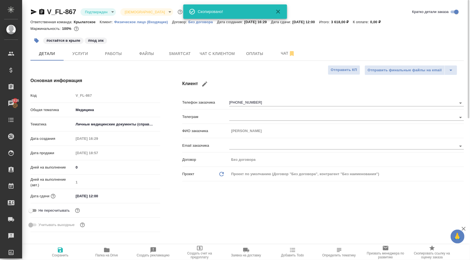
type textarea "x"
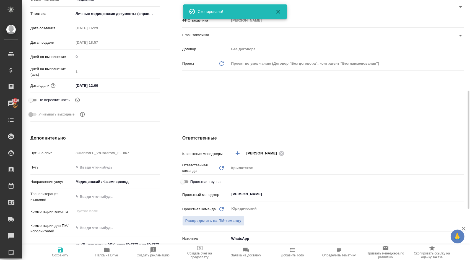
scroll to position [138, 0]
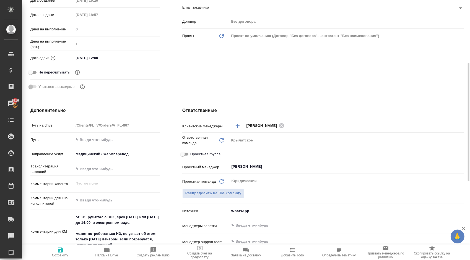
type textarea "x"
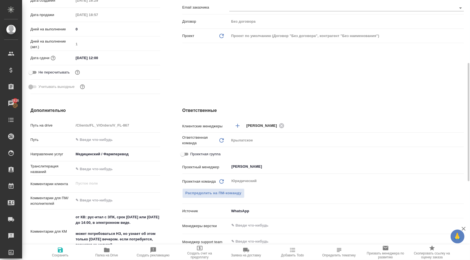
type textarea "x"
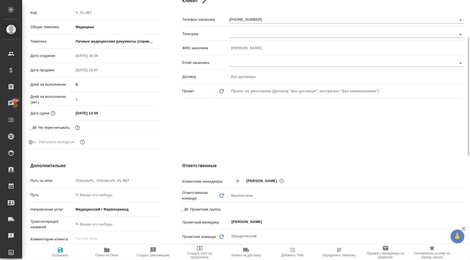
scroll to position [0, 0]
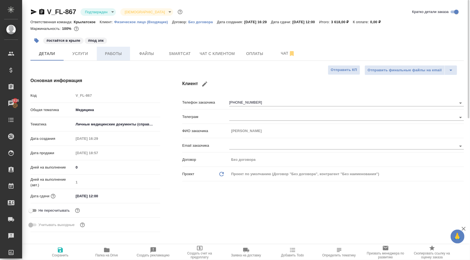
click at [120, 50] on button "Работы" at bounding box center [113, 54] width 33 height 14
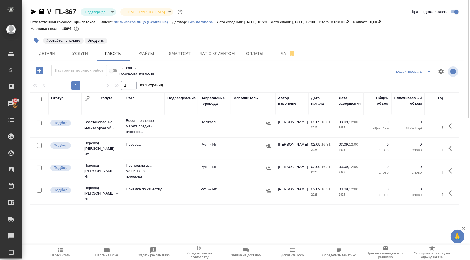
click at [69, 249] on span "Пересчитать" at bounding box center [60, 252] width 40 height 11
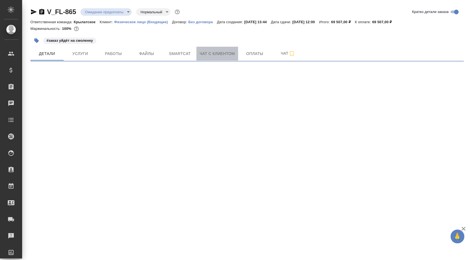
click at [221, 51] on span "Чат с клиентом" at bounding box center [217, 53] width 35 height 7
select select "RU"
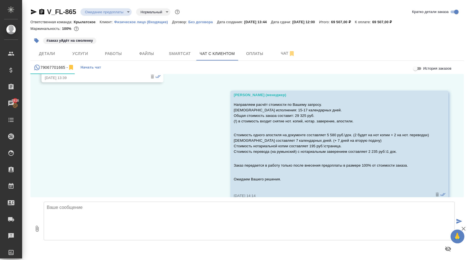
scroll to position [872, 0]
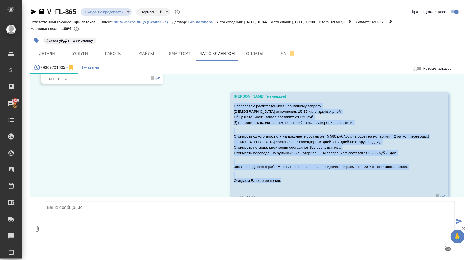
drag, startPoint x: 230, startPoint y: 99, endPoint x: 336, endPoint y: 175, distance: 130.2
click at [336, 175] on div "Направляем расчёт стоимости по Вашему запросу. Срок исполнения: 15-17 календарн…" at bounding box center [331, 147] width 195 height 90
copy div "Направляем расчёт стоимости по Вашему запросу. Срок исполнения: 15-17 календарн…"
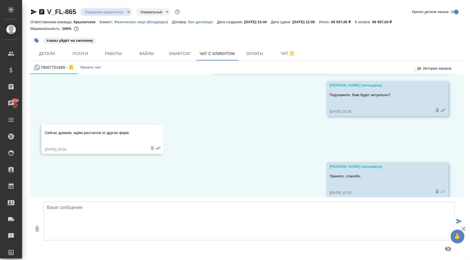
scroll to position [1121, 0]
